Goal: Find specific page/section: Find specific page/section

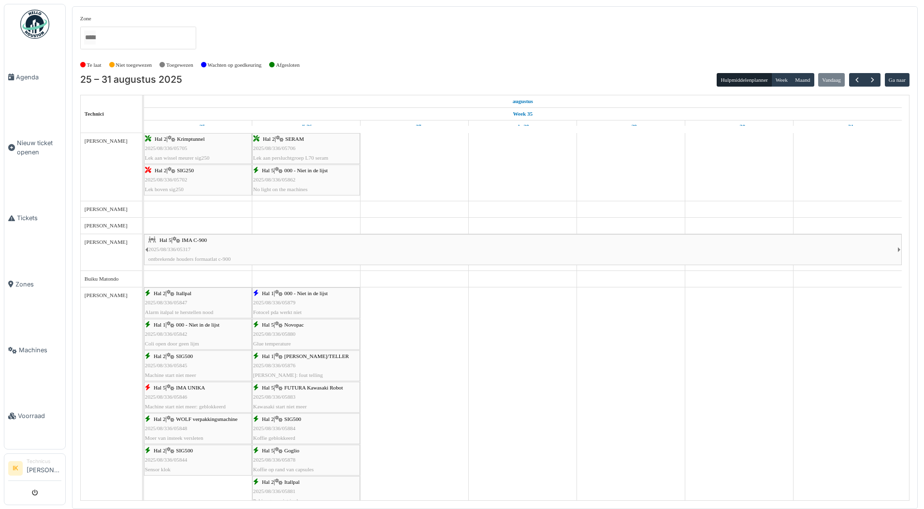
scroll to position [338, 0]
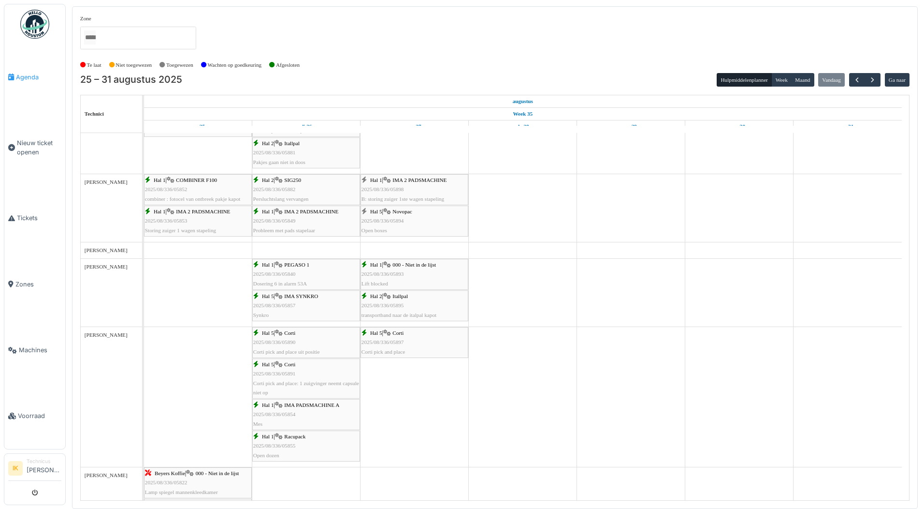
click at [27, 73] on span "Agenda" at bounding box center [38, 77] width 45 height 9
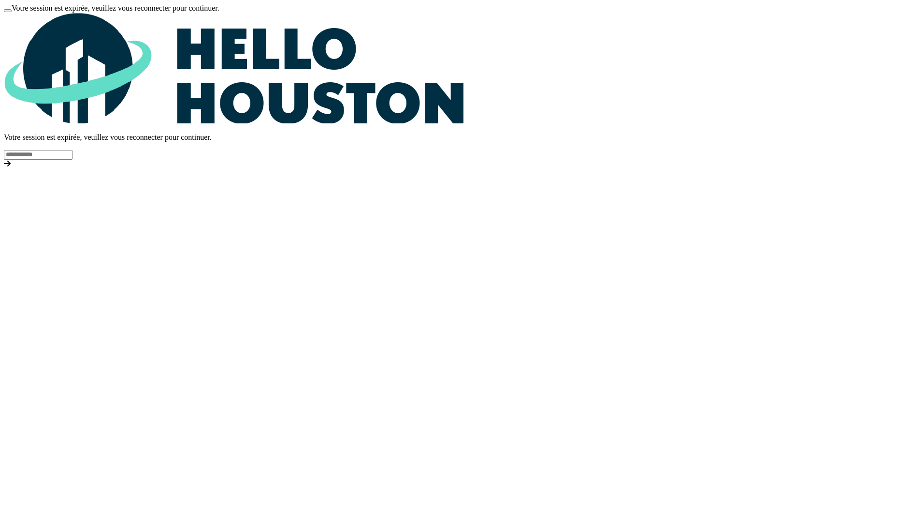
type input "**********"
click at [660, 168] on div at bounding box center [462, 164] width 917 height 9
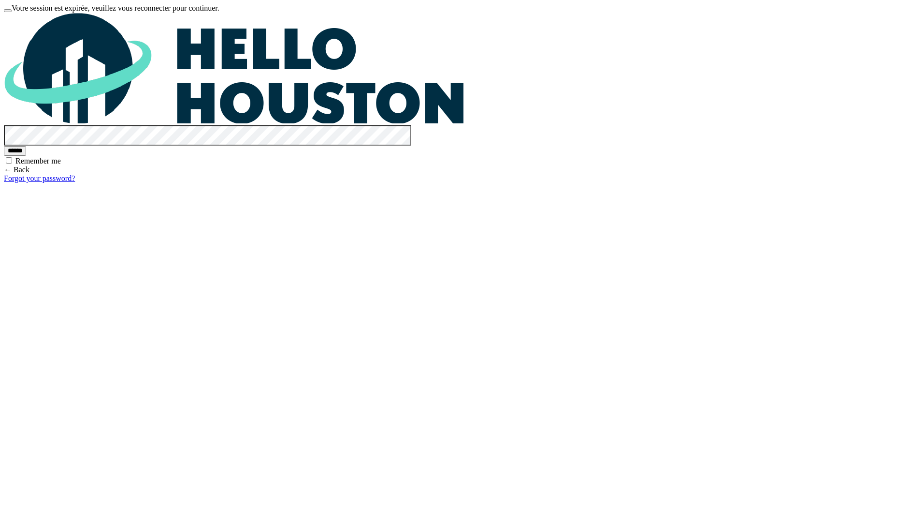
click at [26, 156] on input "******" at bounding box center [15, 151] width 22 height 10
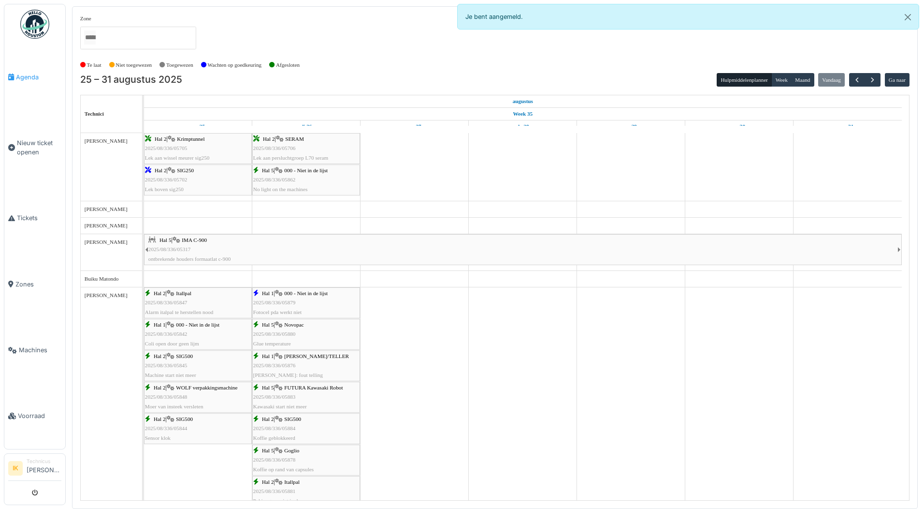
click at [25, 77] on span "Agenda" at bounding box center [38, 77] width 45 height 9
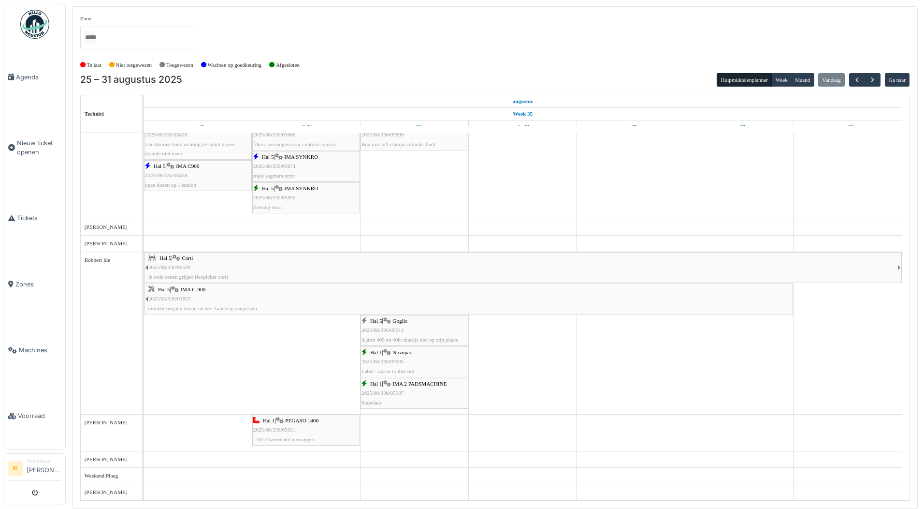
click at [397, 358] on div "Hal 1 | Novopac 2025/08/336/05905 Label - alarm robber out" at bounding box center [415, 362] width 106 height 28
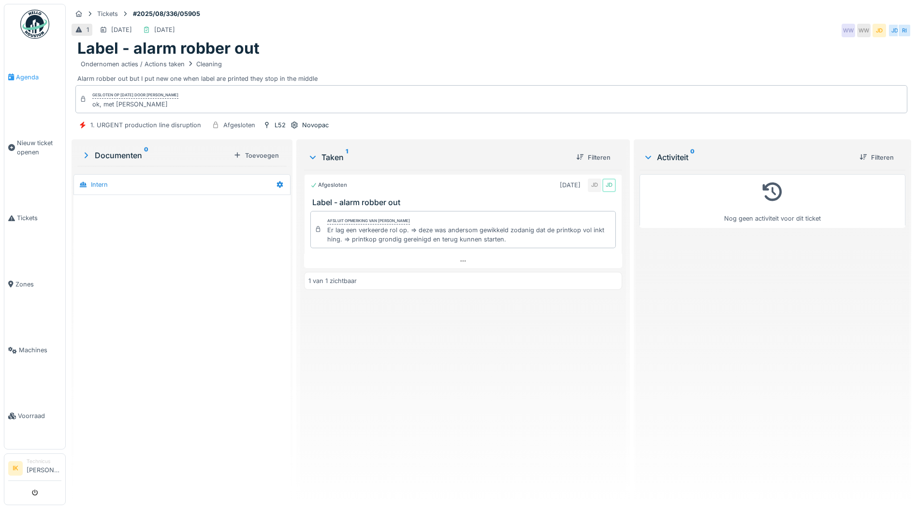
click at [23, 75] on span "Agenda" at bounding box center [38, 77] width 45 height 9
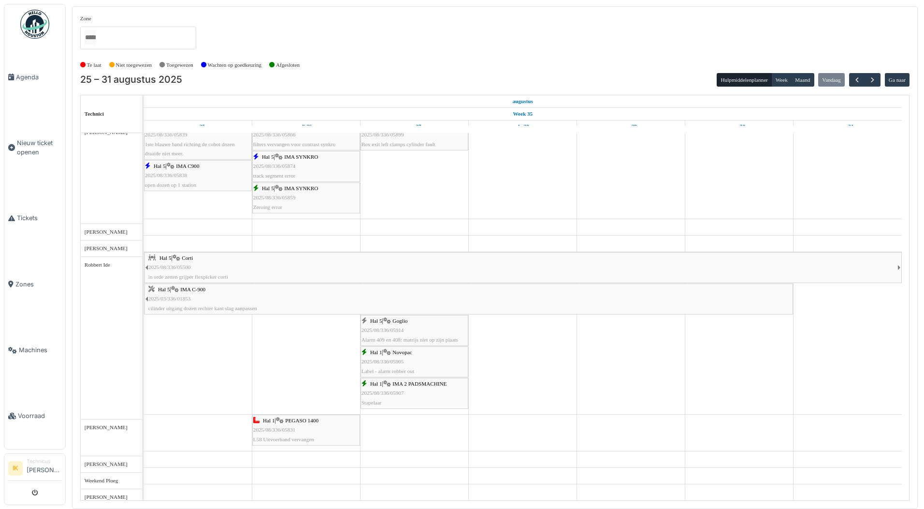
scroll to position [1056, 0]
click at [393, 387] on div "Hal 1 | IMA 2 PADSMACHINE 2025/08/336/05907 [GEOGRAPHIC_DATA]" at bounding box center [415, 393] width 106 height 28
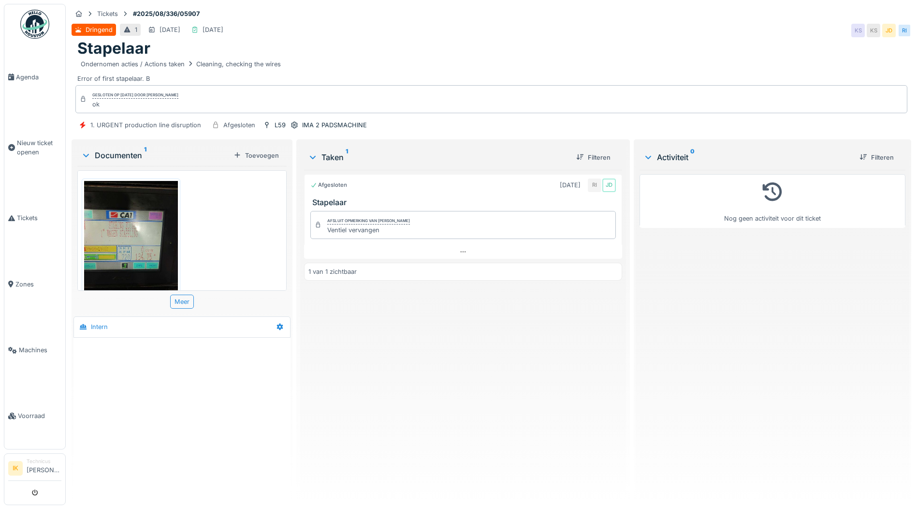
click at [122, 235] on img at bounding box center [131, 243] width 94 height 125
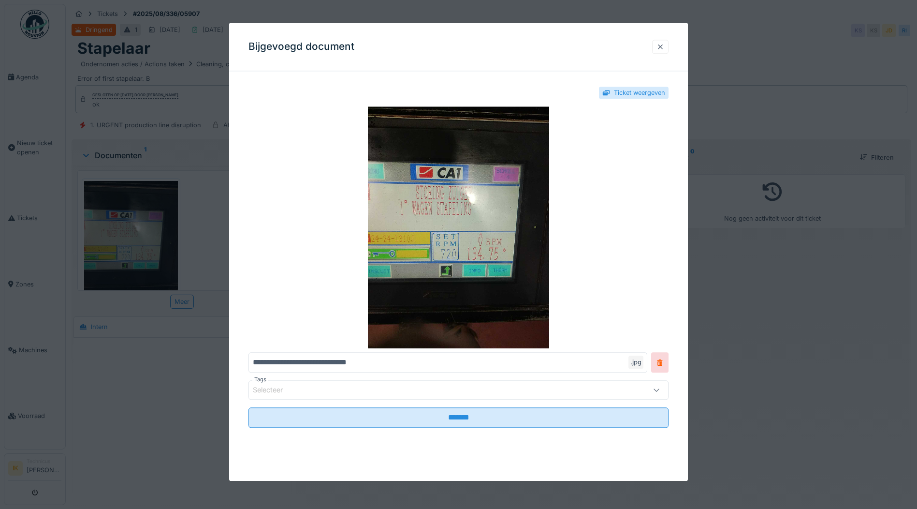
click at [661, 46] on div at bounding box center [660, 46] width 8 height 9
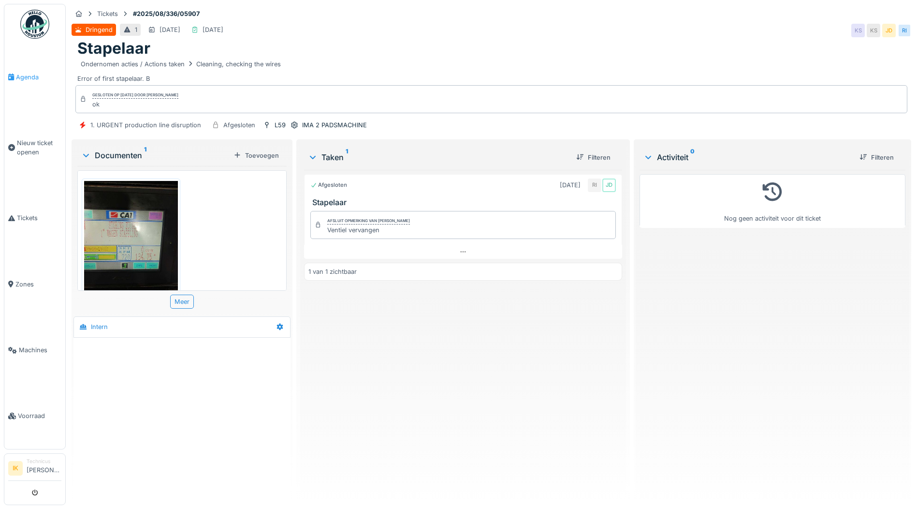
click at [16, 76] on span "Agenda" at bounding box center [38, 77] width 45 height 9
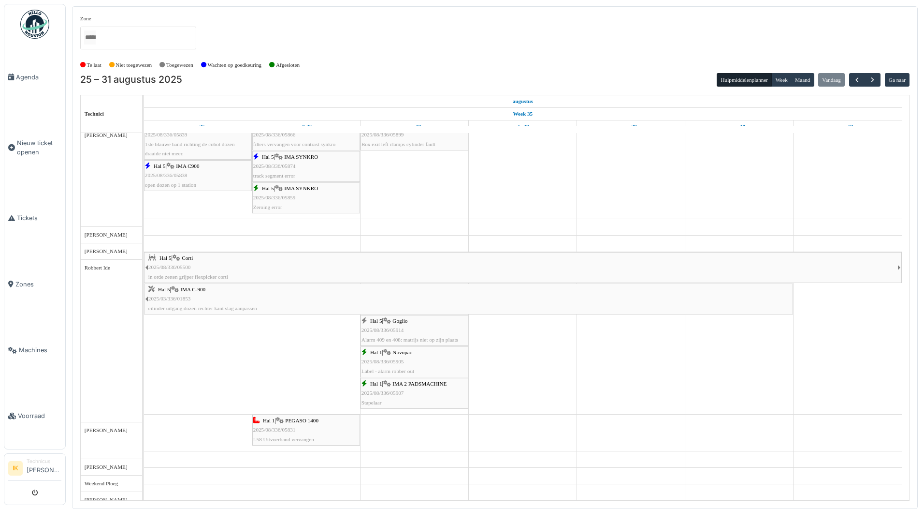
scroll to position [1056, 0]
click at [419, 393] on div "Hal 1 | IMA 2 PADSMACHINE 2025/08/336/05907 Stapelaar" at bounding box center [415, 393] width 106 height 28
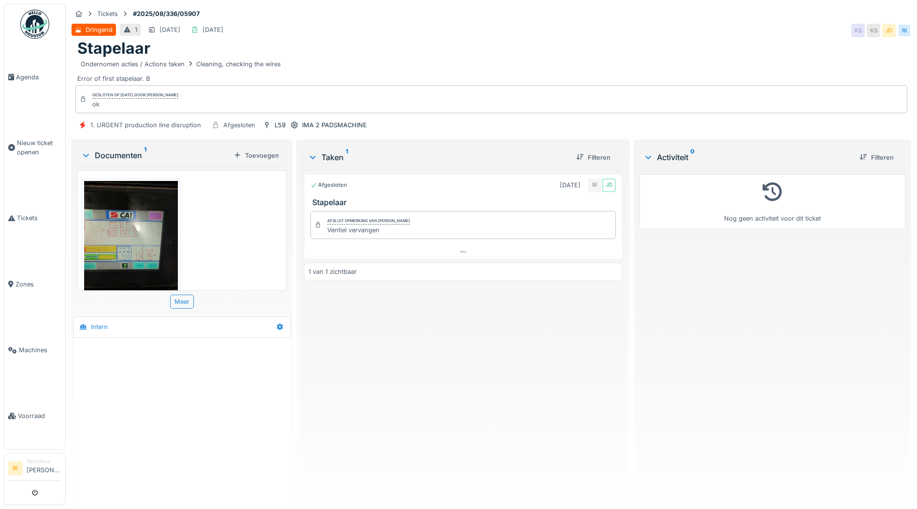
click at [126, 235] on img at bounding box center [131, 243] width 94 height 125
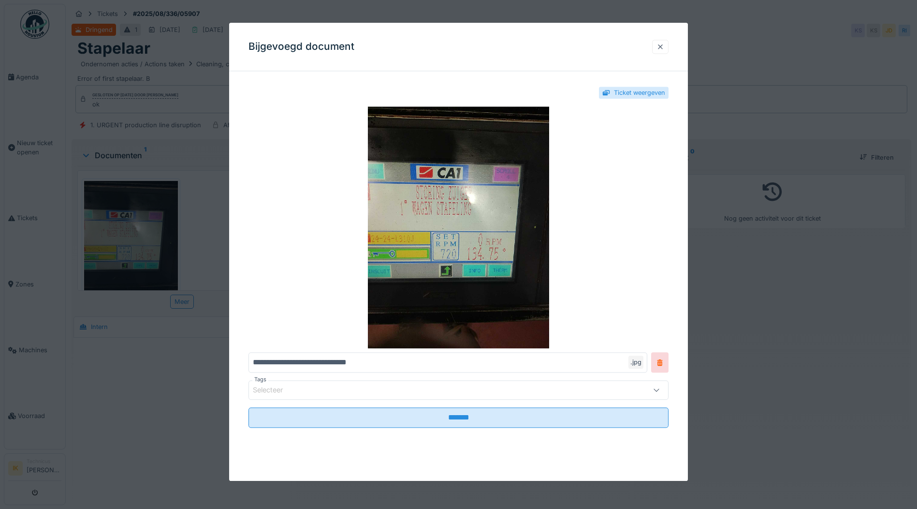
click at [661, 47] on div at bounding box center [660, 46] width 8 height 9
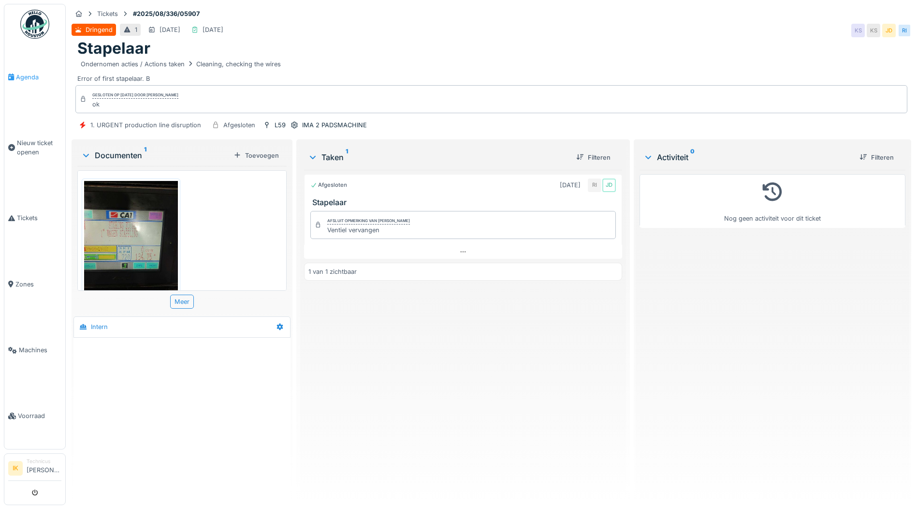
click at [25, 77] on span "Agenda" at bounding box center [38, 77] width 45 height 9
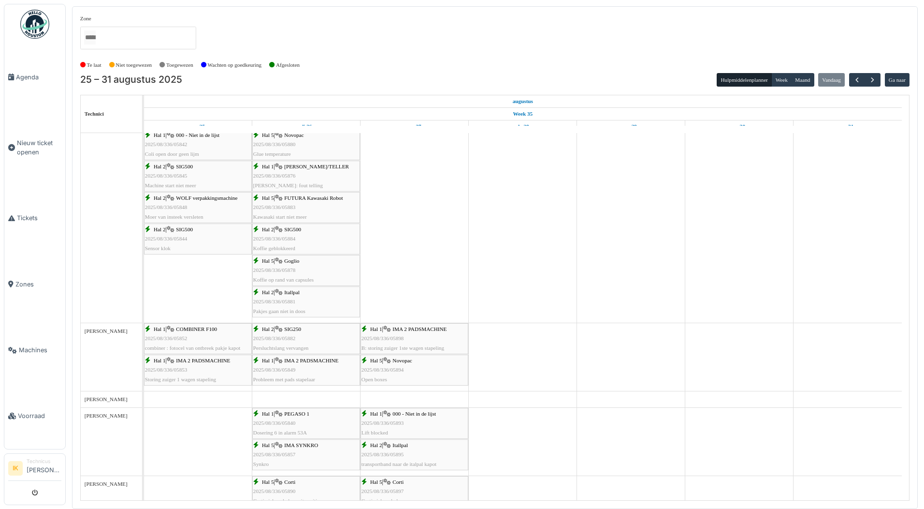
scroll to position [193, 0]
